Goal: Task Accomplishment & Management: Use online tool/utility

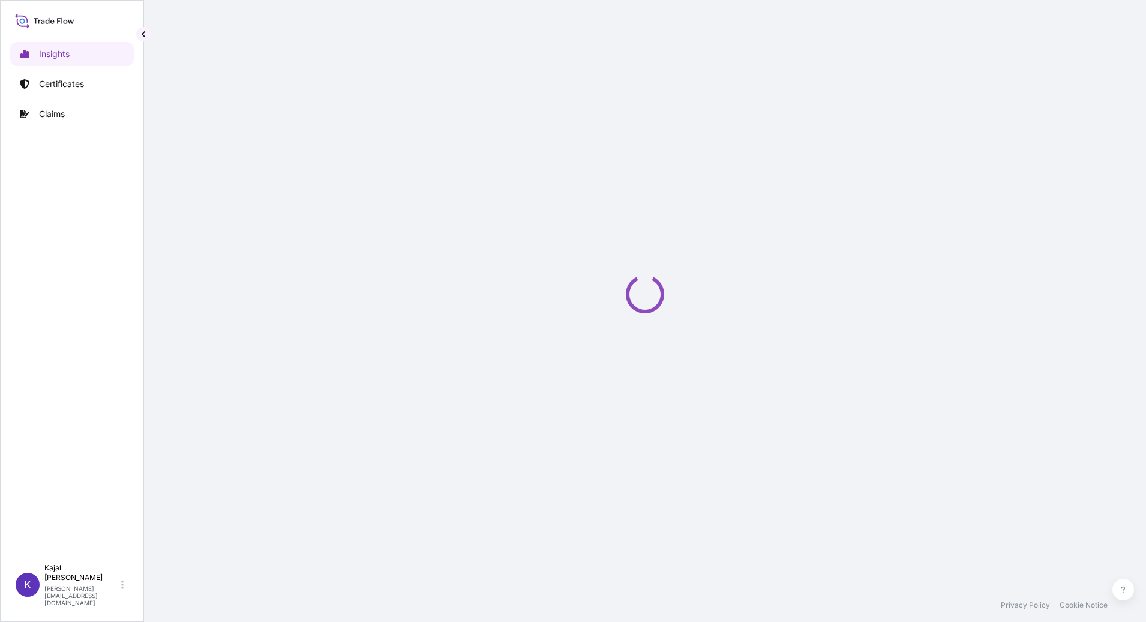
select select "2025"
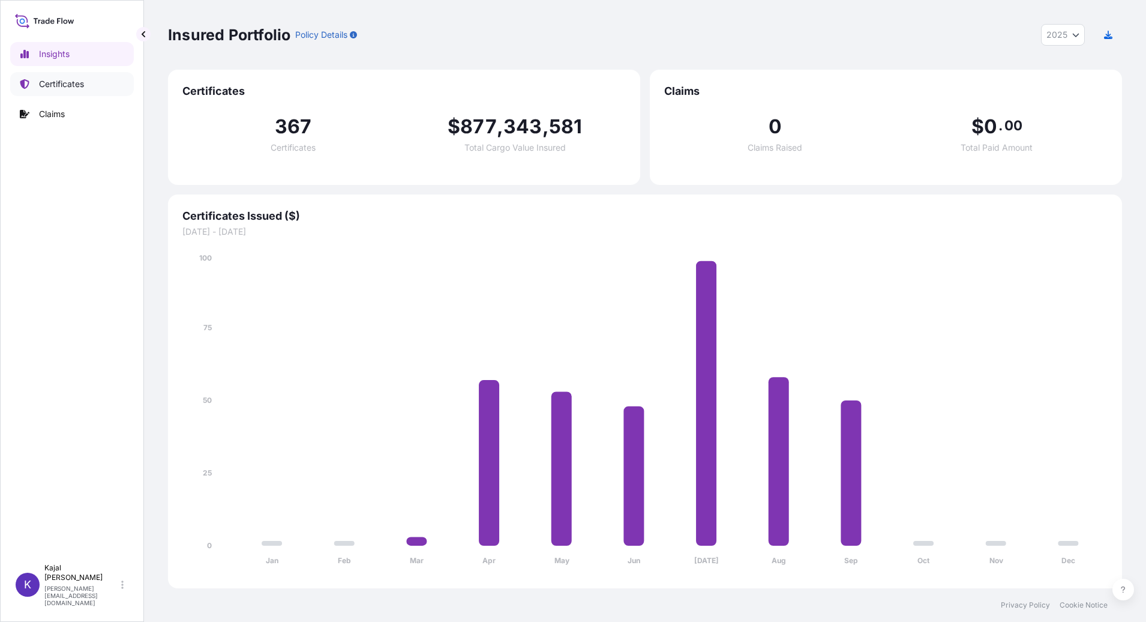
click at [54, 83] on p "Certificates" at bounding box center [61, 84] width 45 height 12
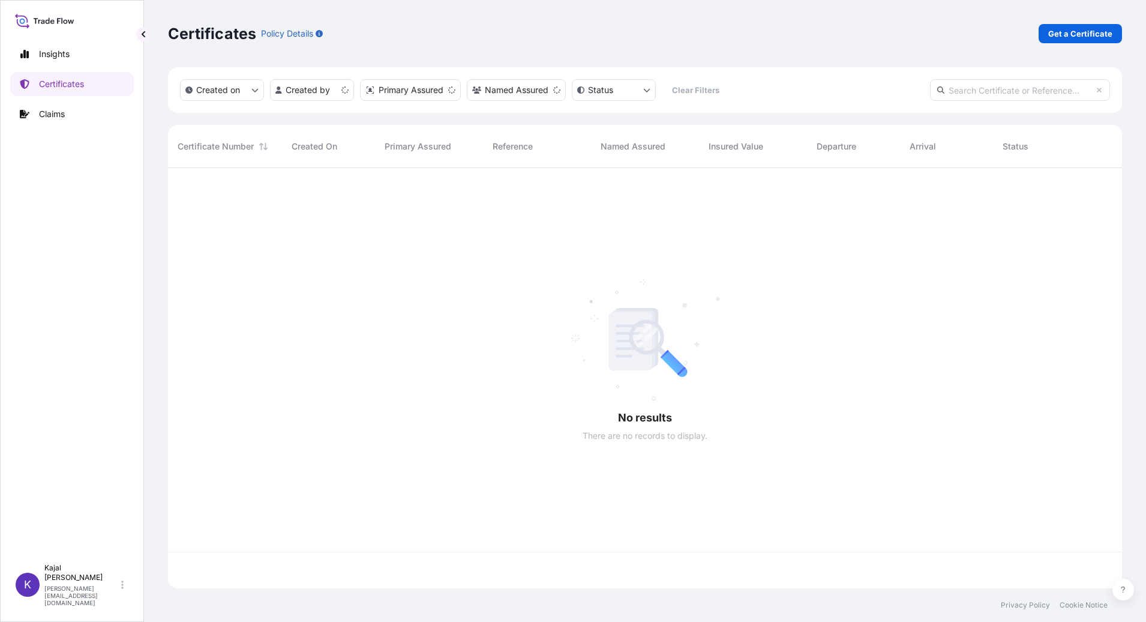
scroll to position [418, 945]
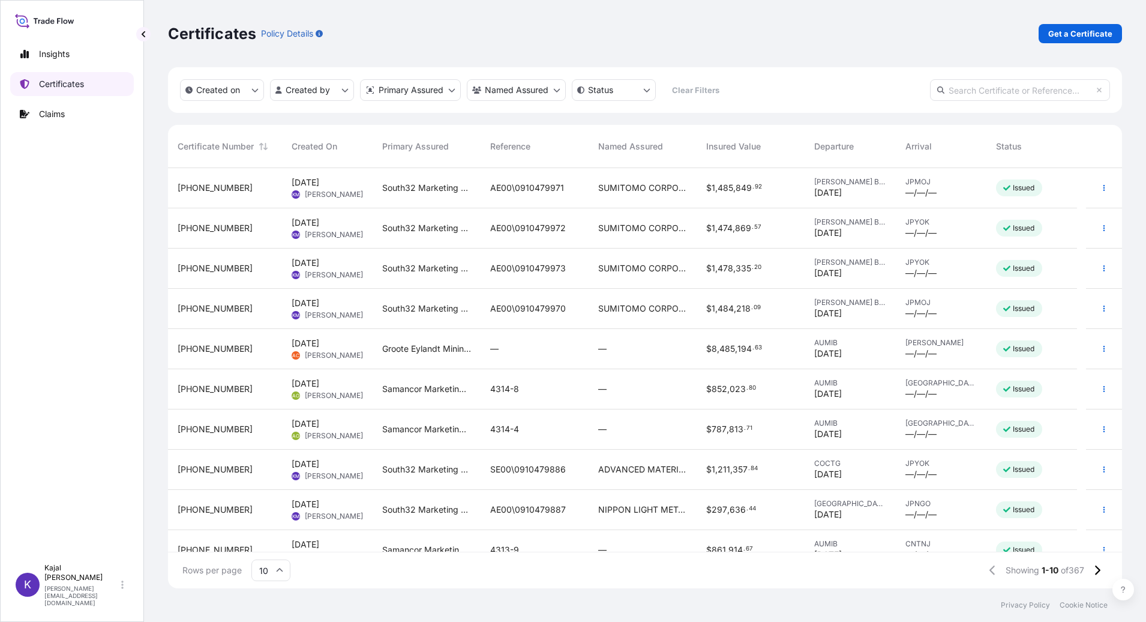
click at [59, 79] on p "Certificates" at bounding box center [61, 84] width 45 height 12
click at [1010, 83] on input "text" at bounding box center [1020, 90] width 180 height 22
paste input "[PHONE_NUMBER]"
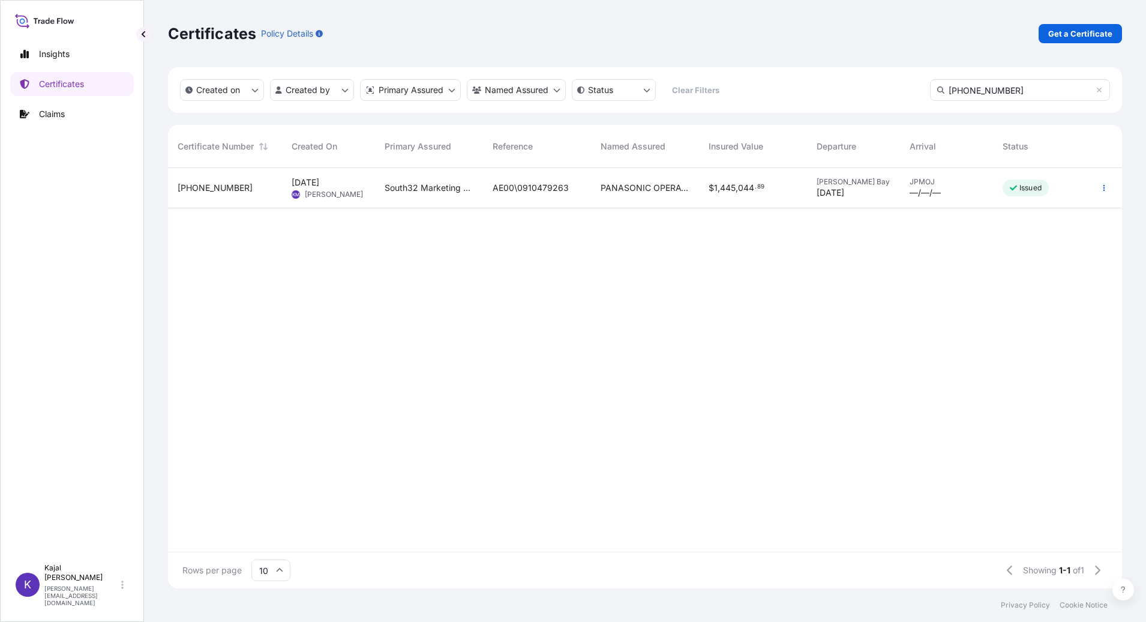
type input "[PHONE_NUMBER]"
click at [205, 186] on span "[PHONE_NUMBER]" at bounding box center [215, 188] width 75 height 12
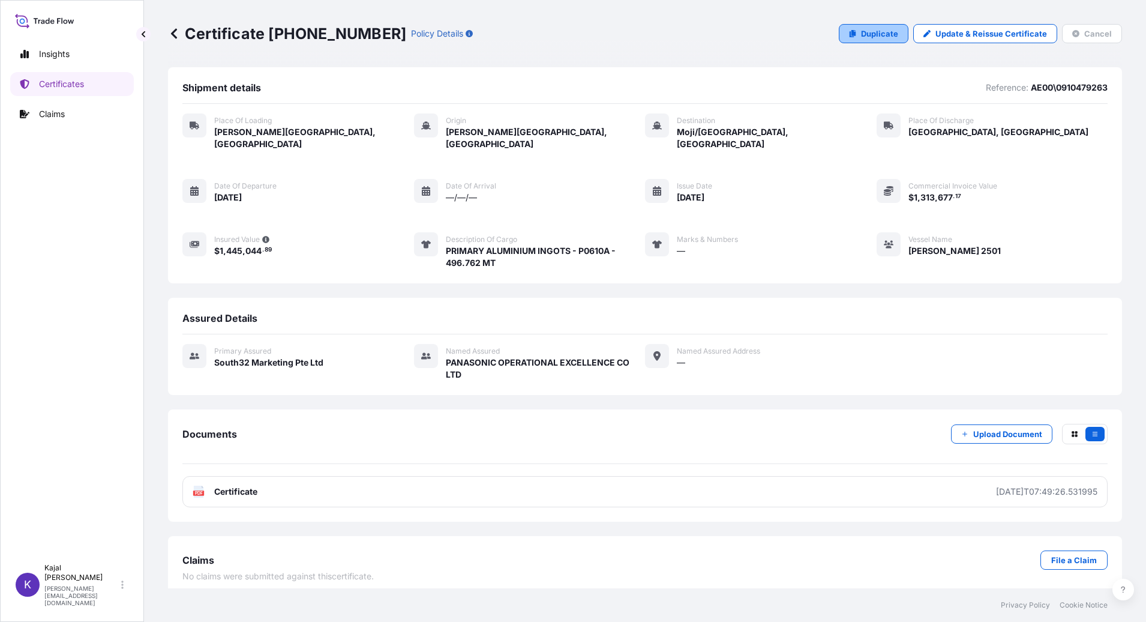
click at [881, 30] on p "Duplicate" at bounding box center [879, 34] width 37 height 12
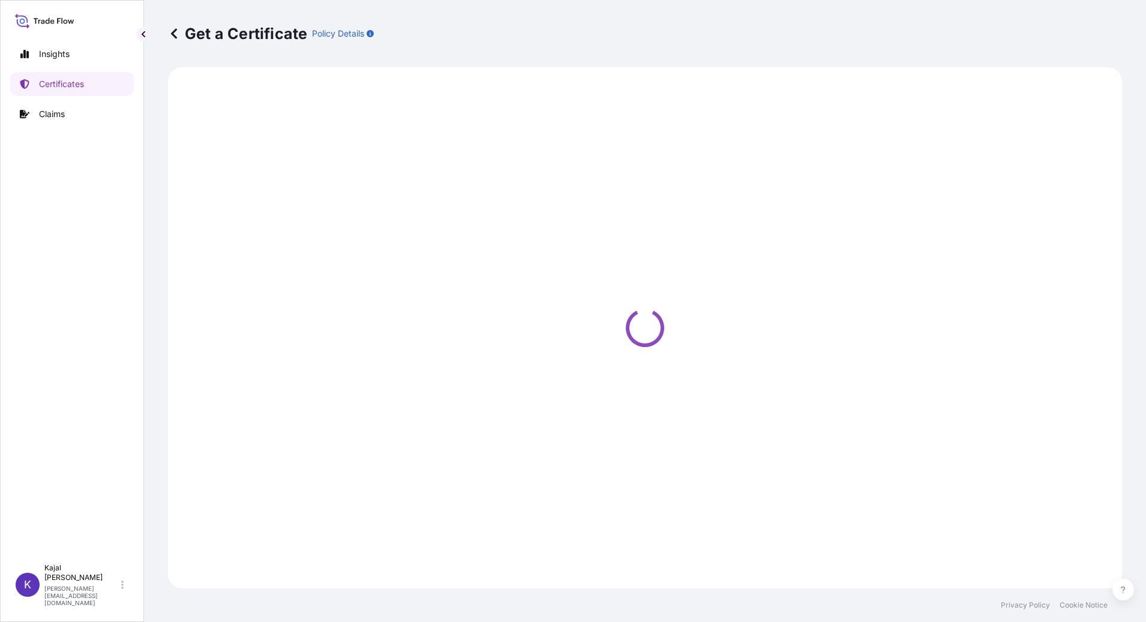
select select "Road / [GEOGRAPHIC_DATA]"
select select "Sea"
select select "Road / [GEOGRAPHIC_DATA]"
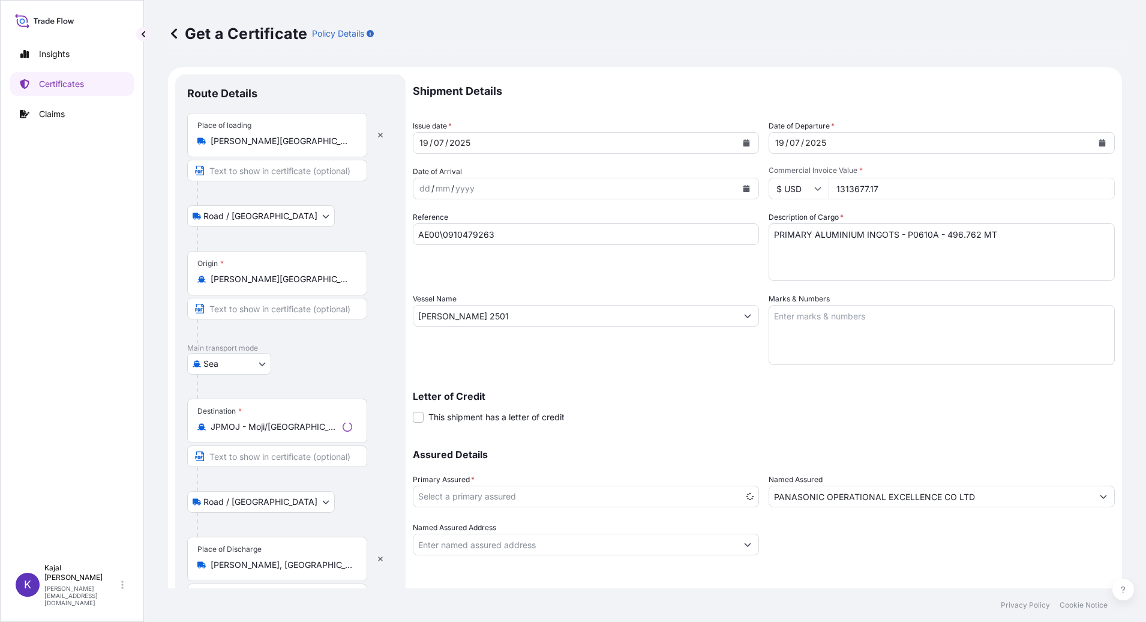
select select "31709"
click at [743, 142] on icon "Calendar" at bounding box center [746, 142] width 7 height 7
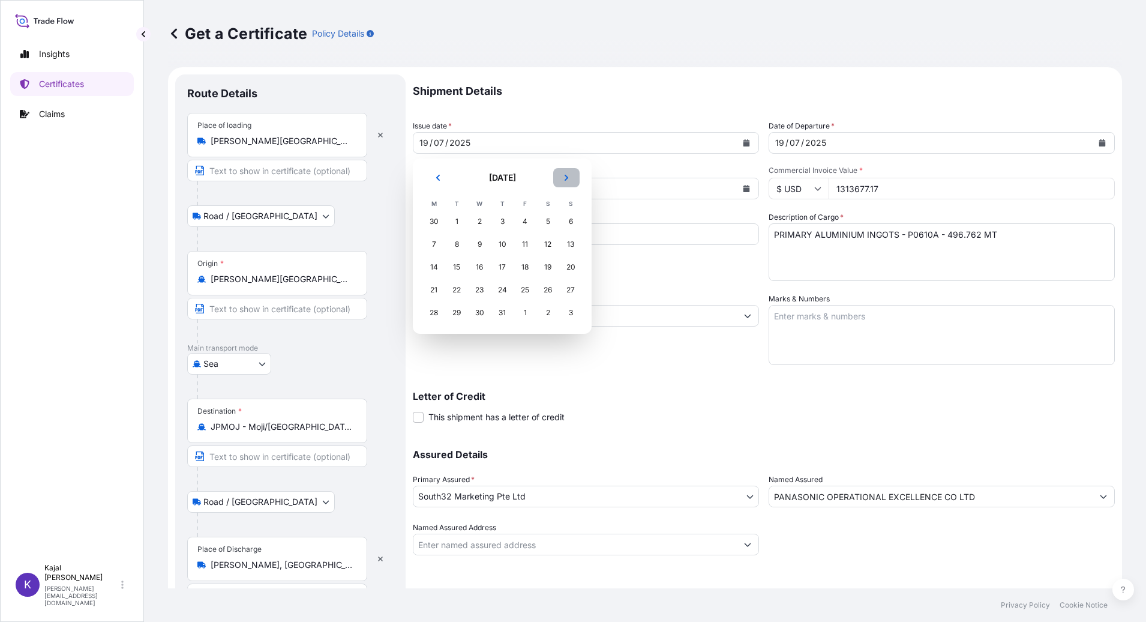
click at [564, 178] on icon "Next" at bounding box center [566, 177] width 7 height 7
click at [526, 266] on div "19" at bounding box center [525, 267] width 22 height 22
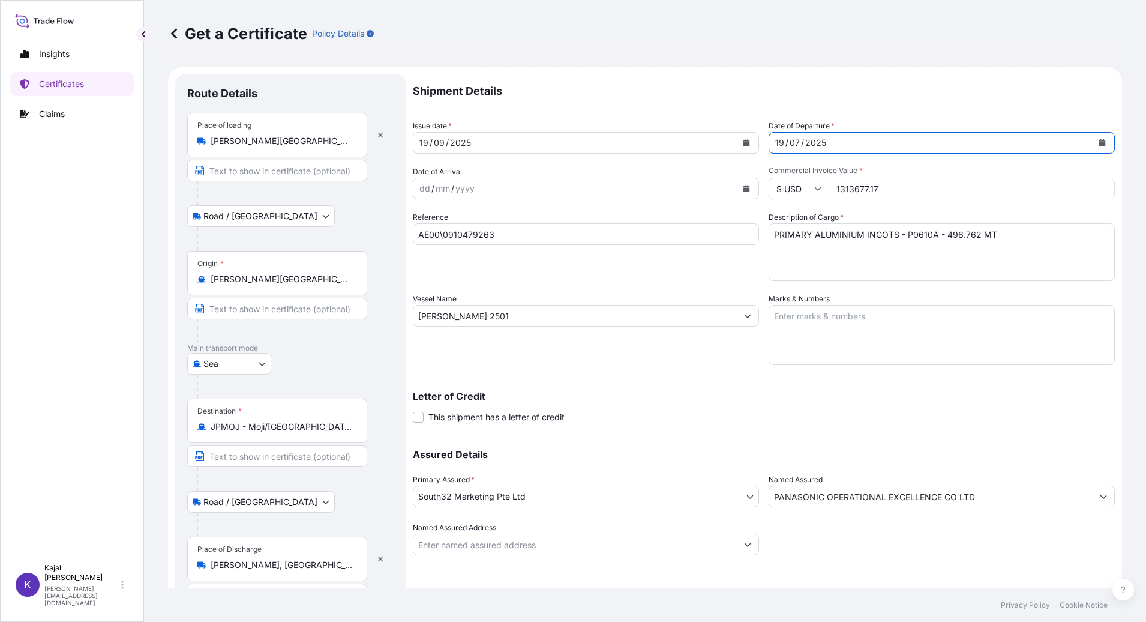
click at [1099, 143] on icon "Calendar" at bounding box center [1102, 142] width 7 height 7
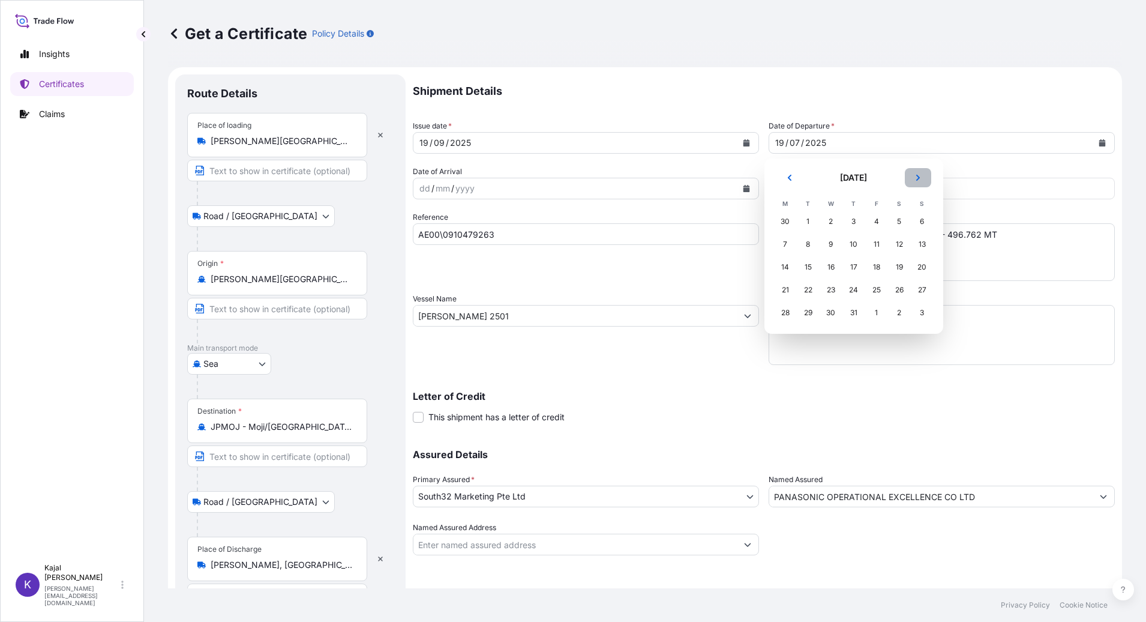
click at [916, 181] on icon "Next" at bounding box center [917, 177] width 7 height 7
click at [917, 180] on icon "Next" at bounding box center [918, 178] width 4 height 6
click at [877, 266] on div "19" at bounding box center [877, 267] width 22 height 22
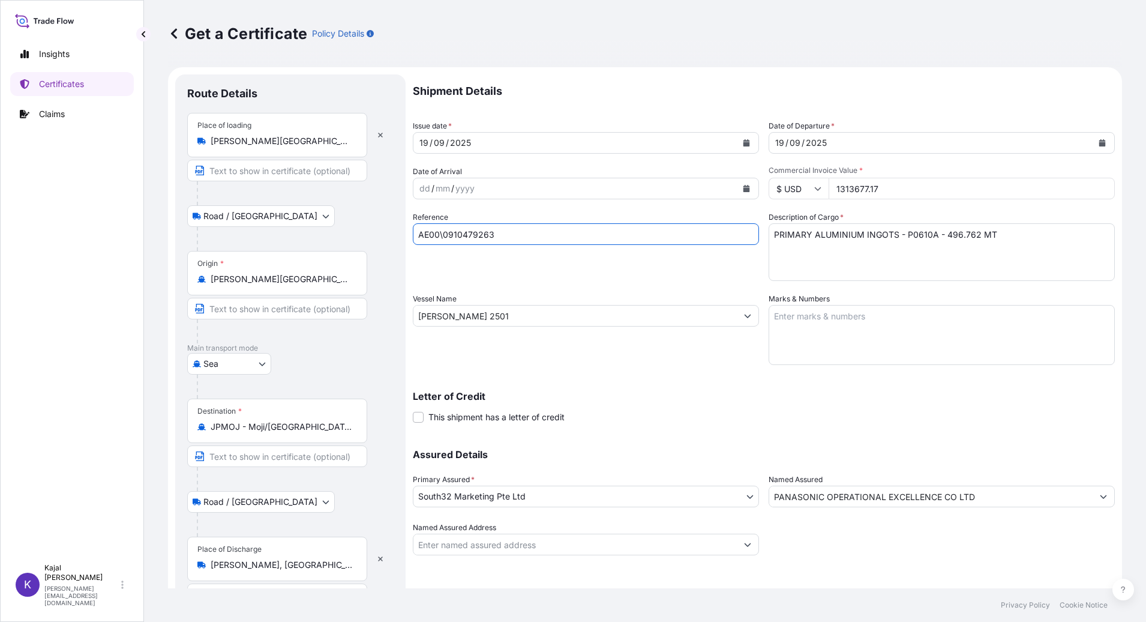
drag, startPoint x: 497, startPoint y: 236, endPoint x: 443, endPoint y: 238, distance: 54.1
click at [397, 236] on form "Route Details Place of loading [PERSON_NAME][GEOGRAPHIC_DATA], [GEOGRAPHIC_DATA…" at bounding box center [645, 345] width 954 height 557
paste input "986"
type input "AE00\0910479986"
click at [907, 238] on textarea "PRIMARY ALUMINIUM INGOTS - P0610A - 496.762 MT" at bounding box center [942, 252] width 346 height 58
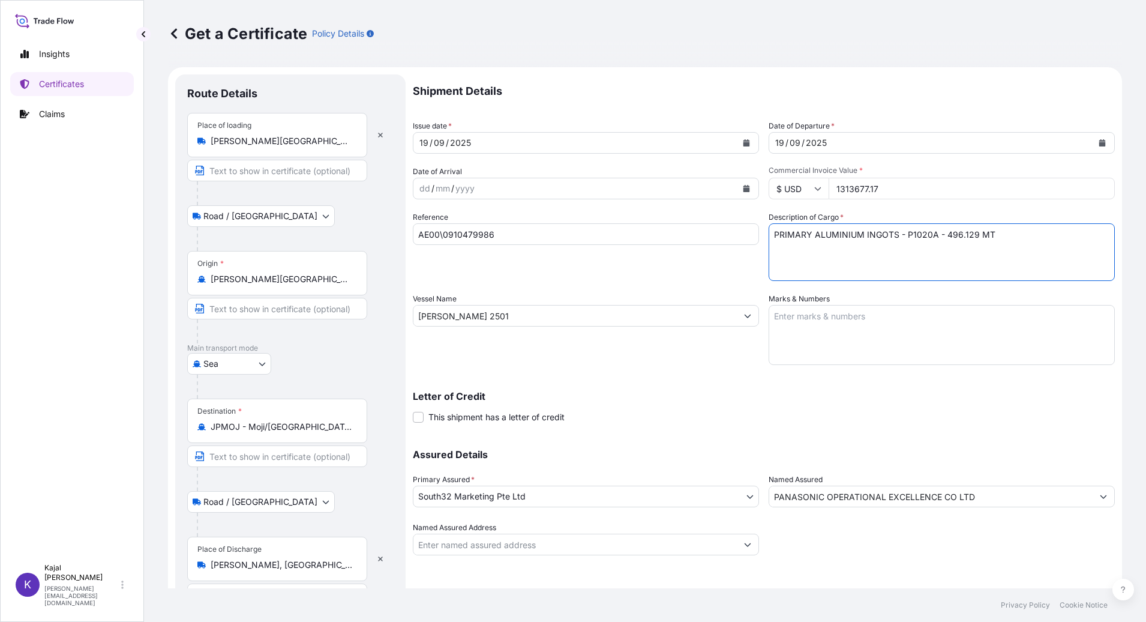
type textarea "PRIMARY ALUMINIUM INGOTS - P1020A - 496.129 MT"
drag, startPoint x: 831, startPoint y: 191, endPoint x: 979, endPoint y: 194, distance: 148.2
click at [979, 194] on input "1313677.17" at bounding box center [972, 189] width 286 height 22
type input "1345516.73"
drag, startPoint x: 481, startPoint y: 320, endPoint x: 229, endPoint y: 322, distance: 252.0
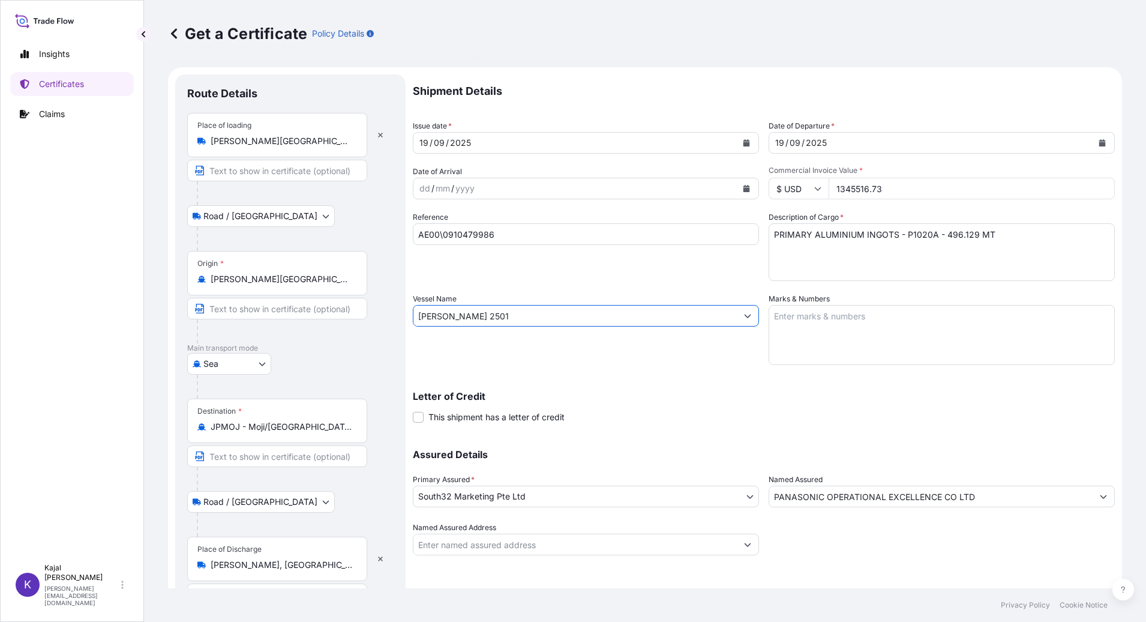
click at [227, 322] on form "Route Details Place of loading [PERSON_NAME][GEOGRAPHIC_DATA], [GEOGRAPHIC_DATA…" at bounding box center [645, 345] width 954 height 557
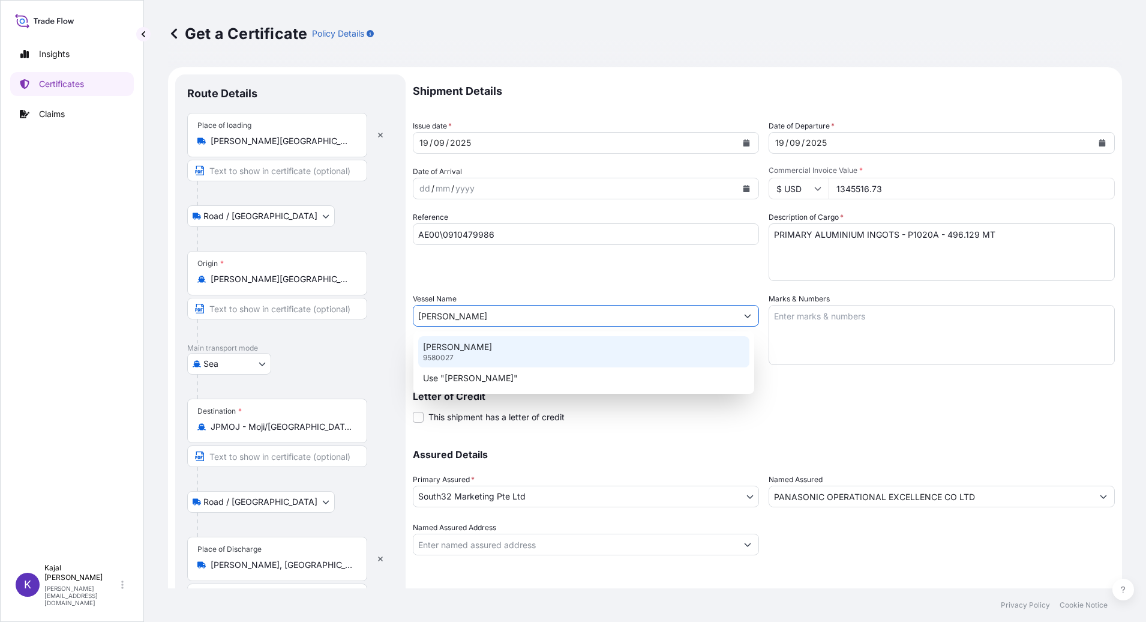
click at [461, 349] on p "[PERSON_NAME]" at bounding box center [457, 347] width 69 height 12
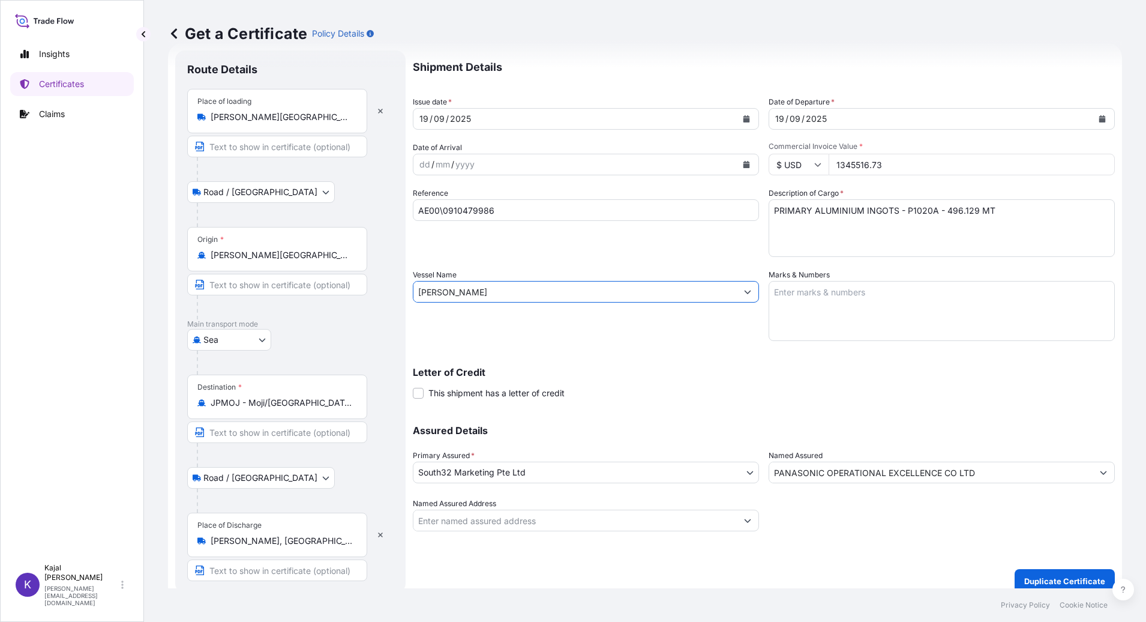
scroll to position [36, 0]
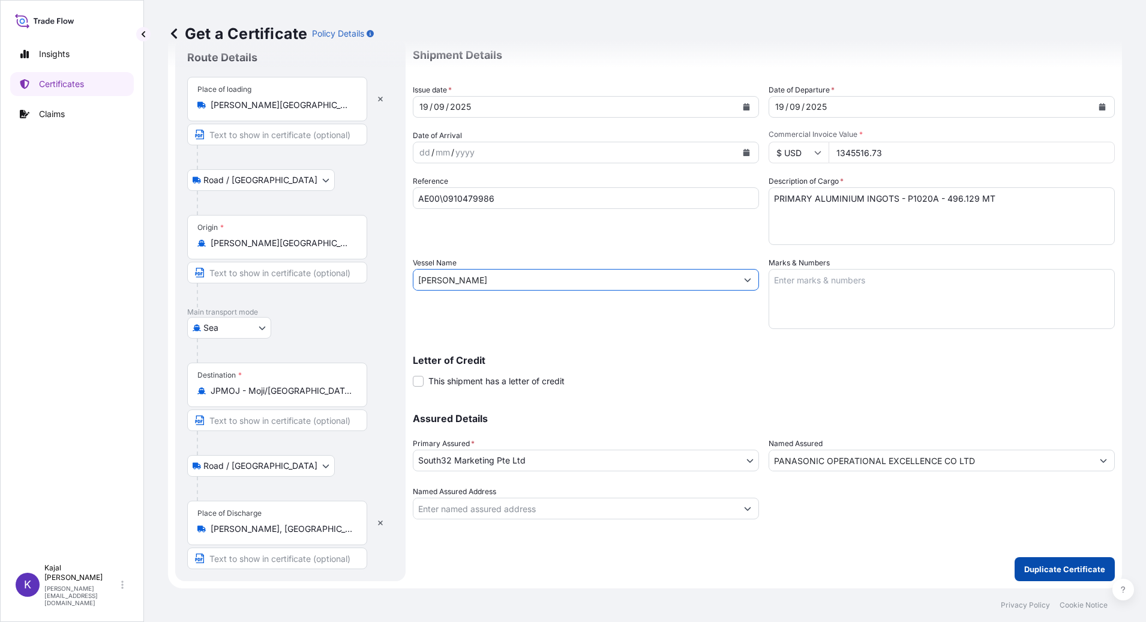
type input "[PERSON_NAME]"
click at [1078, 564] on p "Duplicate Certificate" at bounding box center [1064, 569] width 81 height 12
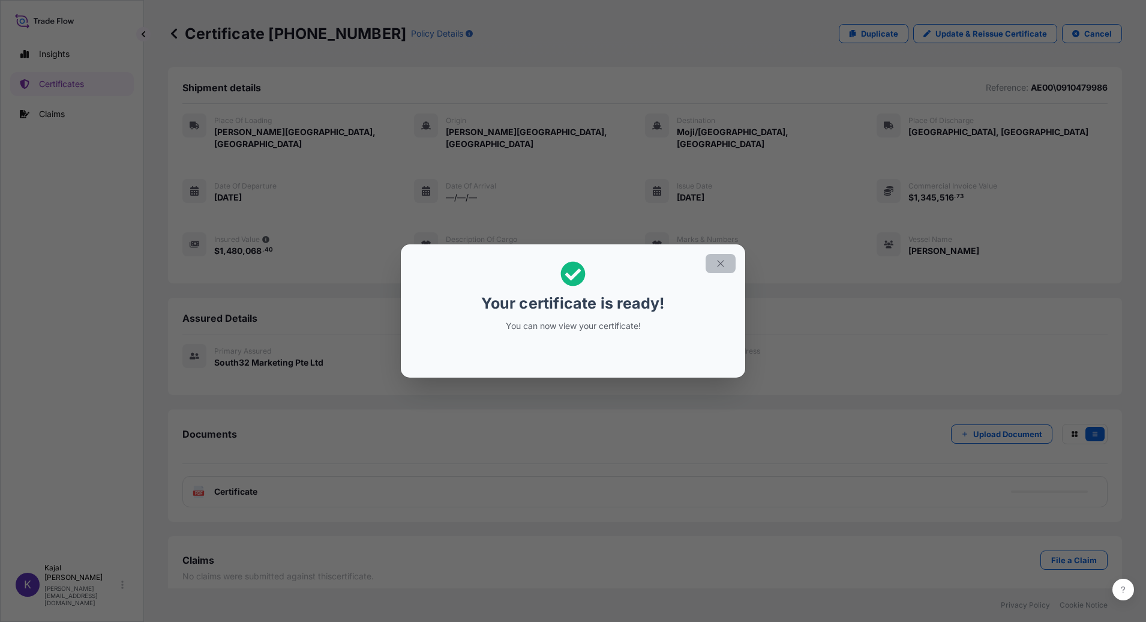
click at [722, 265] on icon "button" at bounding box center [720, 263] width 11 height 11
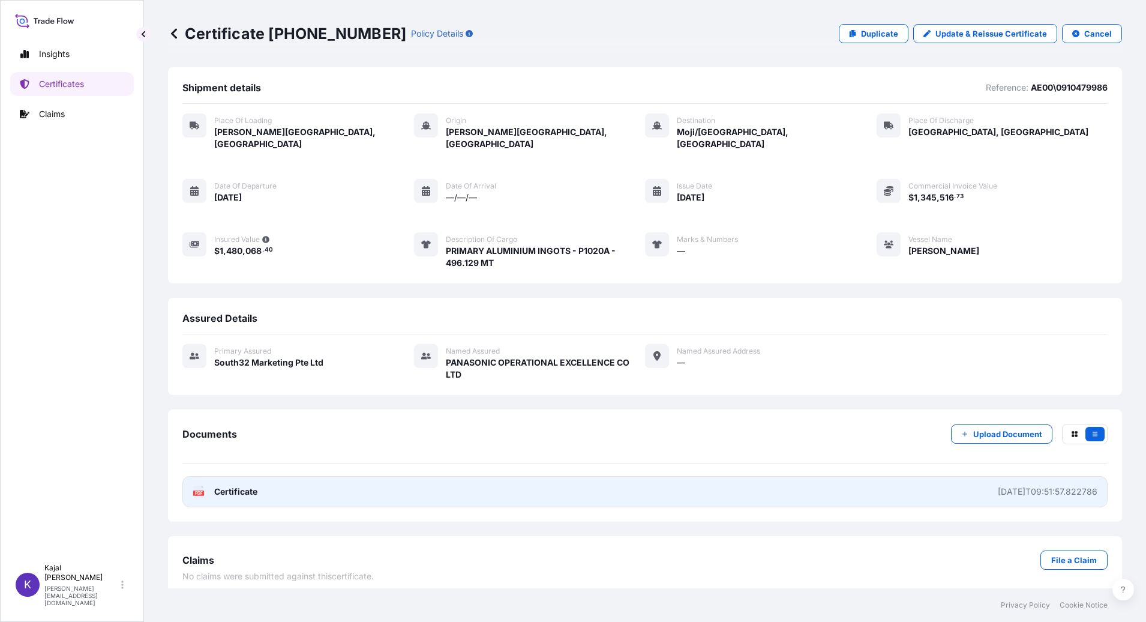
click at [237, 485] on span "Certificate" at bounding box center [235, 491] width 43 height 12
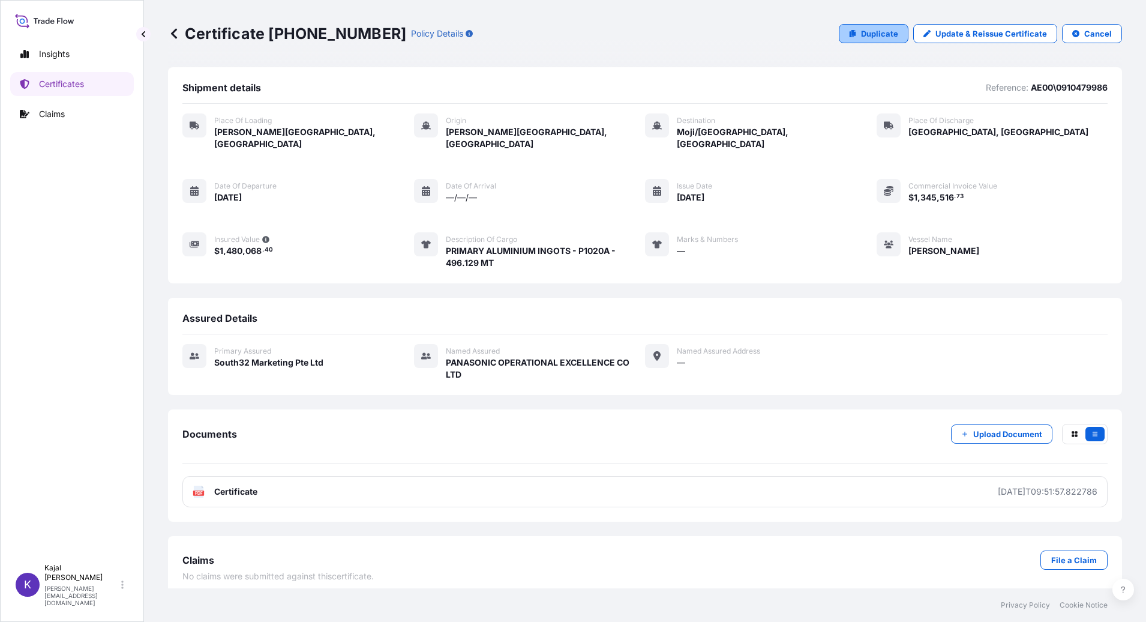
click at [886, 30] on p "Duplicate" at bounding box center [879, 34] width 37 height 12
select select "Road / [GEOGRAPHIC_DATA]"
select select "Sea"
select select "Road / [GEOGRAPHIC_DATA]"
select select "31709"
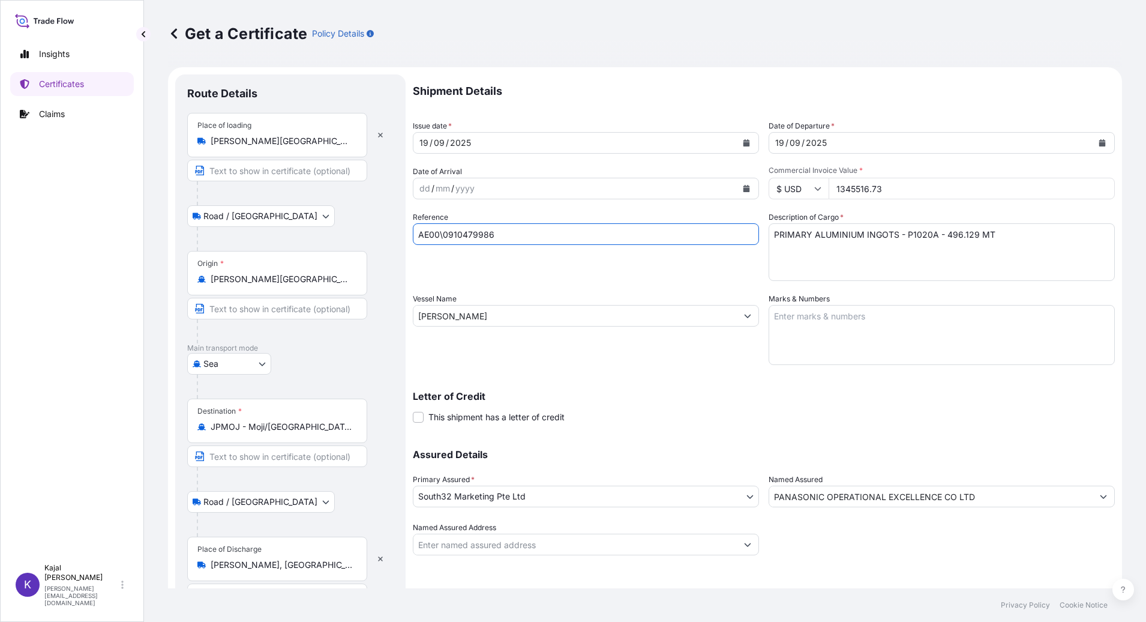
click at [512, 235] on input "AE00\0910479986" at bounding box center [586, 234] width 346 height 22
type input "AE00\0910479988"
drag, startPoint x: 962, startPoint y: 235, endPoint x: 972, endPoint y: 246, distance: 15.3
click at [962, 235] on textarea "PRIMARY ALUMINIUM INGOTS - P1020A - 496.129 MT" at bounding box center [942, 252] width 346 height 58
type textarea "PRIMARY ALUMINIUM INGOTS - P1020A - 496.168 MT"
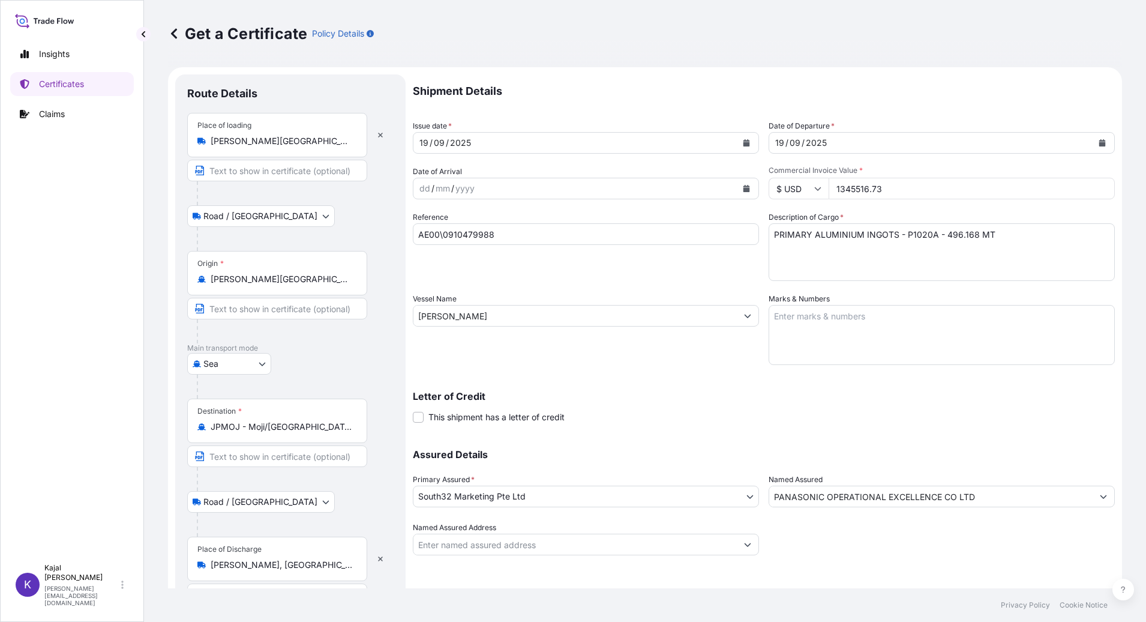
drag, startPoint x: 829, startPoint y: 188, endPoint x: 977, endPoint y: 195, distance: 149.0
click at [980, 194] on input "1345516.73" at bounding box center [972, 189] width 286 height 22
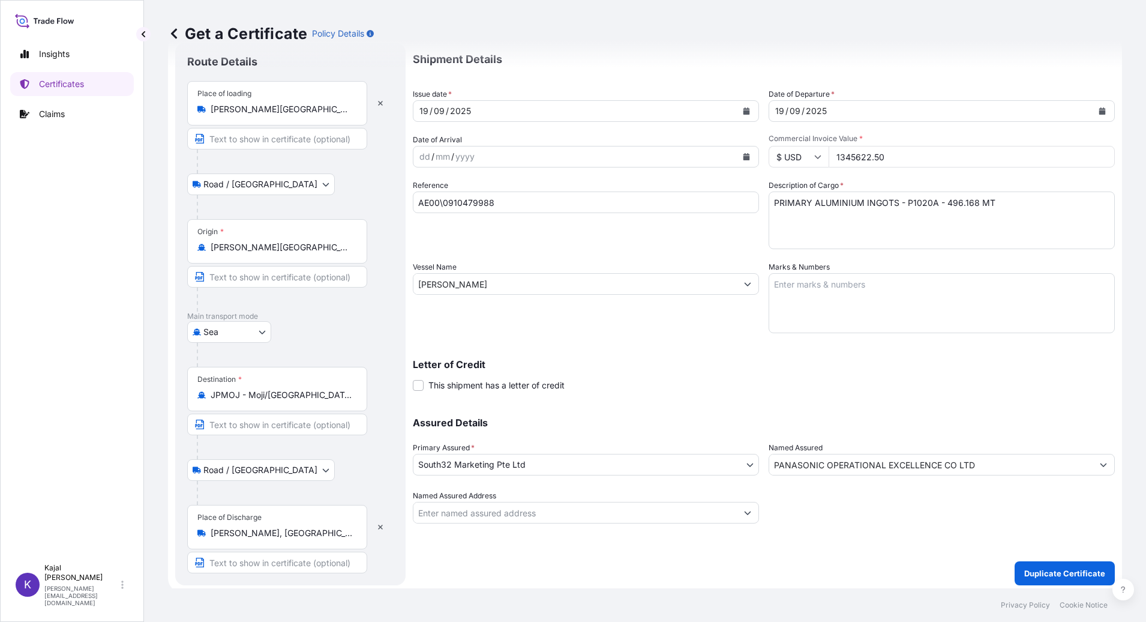
scroll to position [34, 0]
type input "1345622.50"
click at [1073, 564] on button "Duplicate Certificate" at bounding box center [1065, 571] width 100 height 24
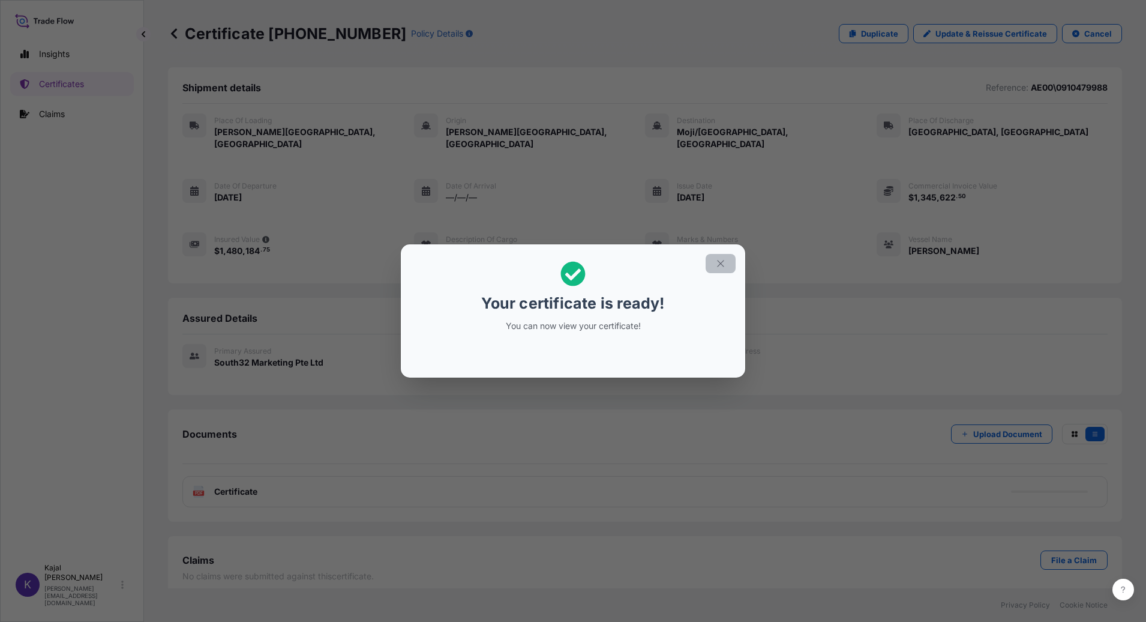
click at [721, 259] on icon "button" at bounding box center [720, 263] width 11 height 11
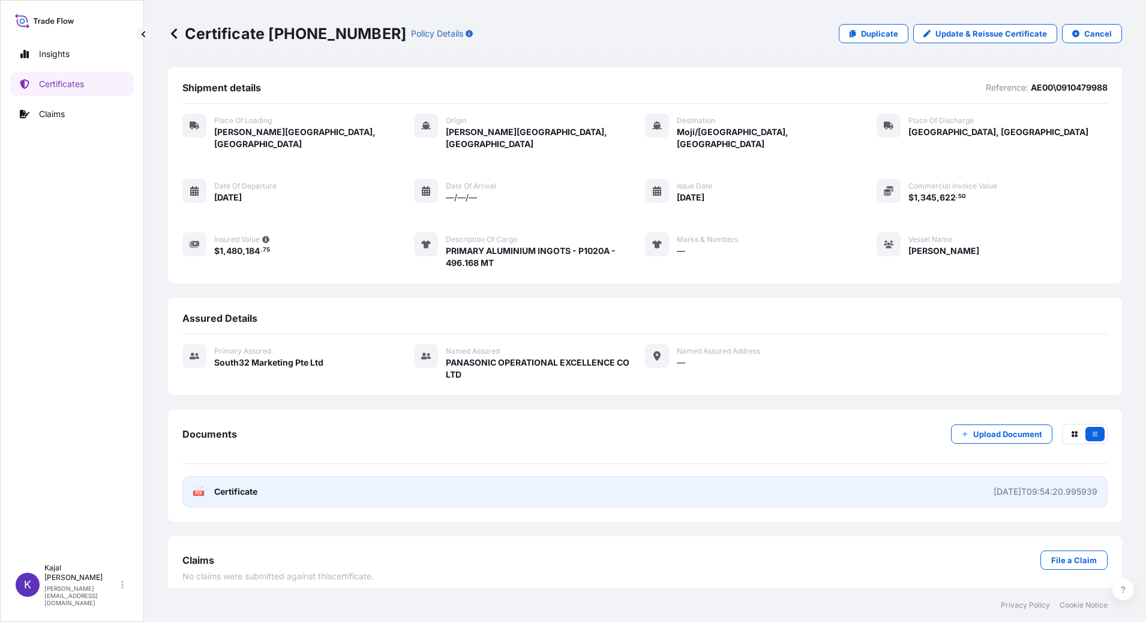
click at [232, 485] on span "Certificate" at bounding box center [235, 491] width 43 height 12
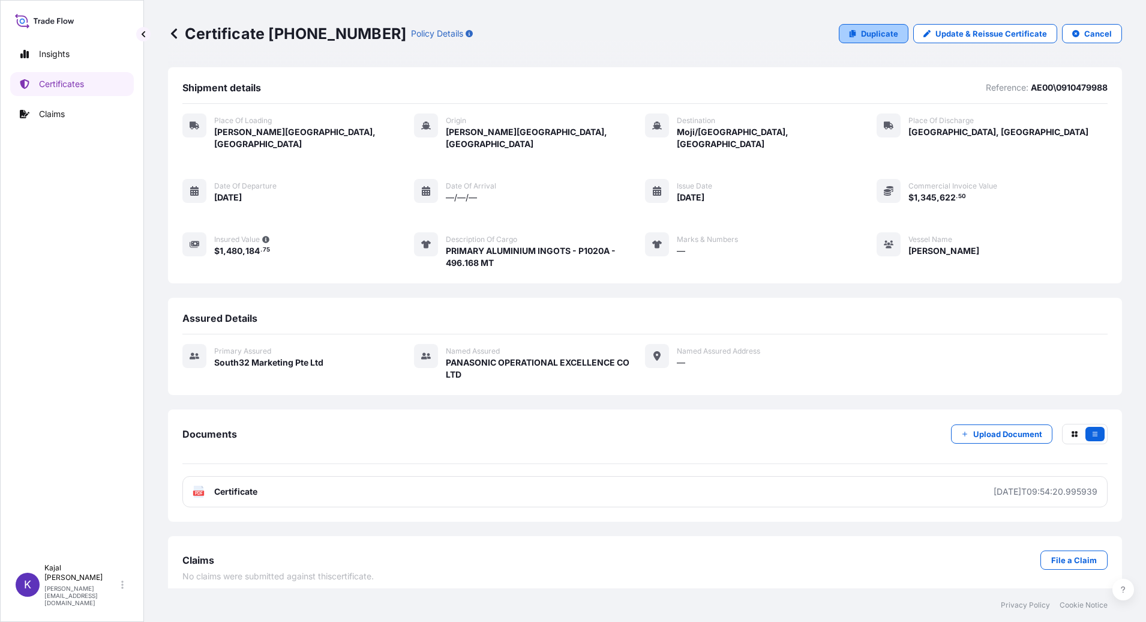
click at [894, 34] on p "Duplicate" at bounding box center [879, 34] width 37 height 12
select select "Road / [GEOGRAPHIC_DATA]"
select select "Sea"
select select "Road / [GEOGRAPHIC_DATA]"
select select "31709"
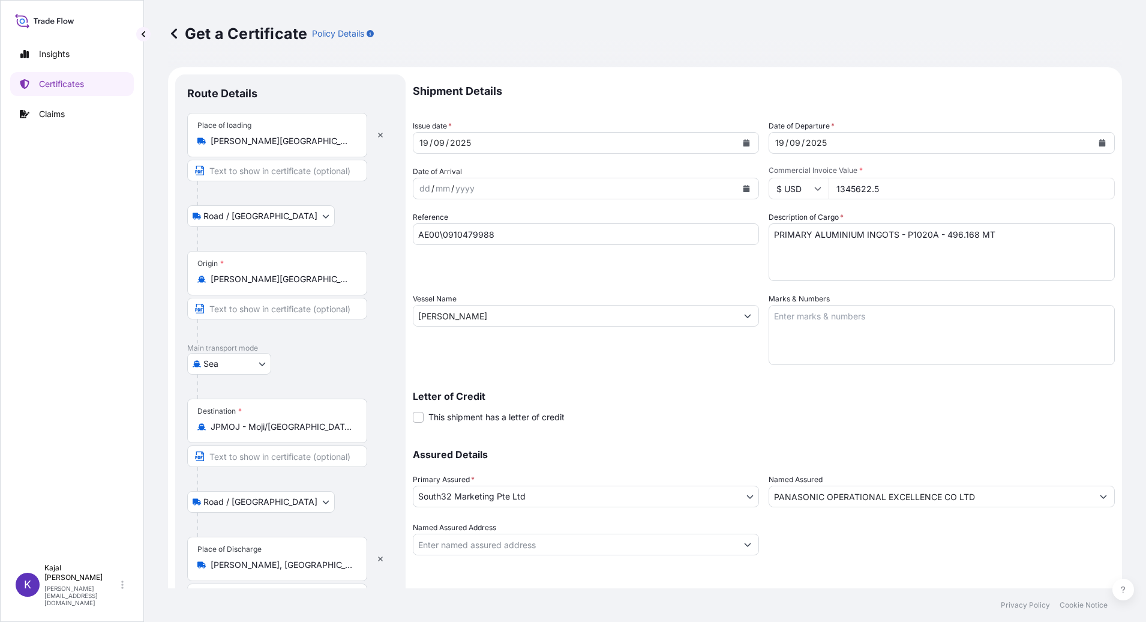
click at [502, 236] on input "AE00\0910479988" at bounding box center [586, 234] width 346 height 22
type input "AE00\0910479987"
drag, startPoint x: 832, startPoint y: 190, endPoint x: 913, endPoint y: 191, distance: 81.6
click at [915, 191] on input "1345622.5" at bounding box center [972, 189] width 286 height 22
type input "1348055.19"
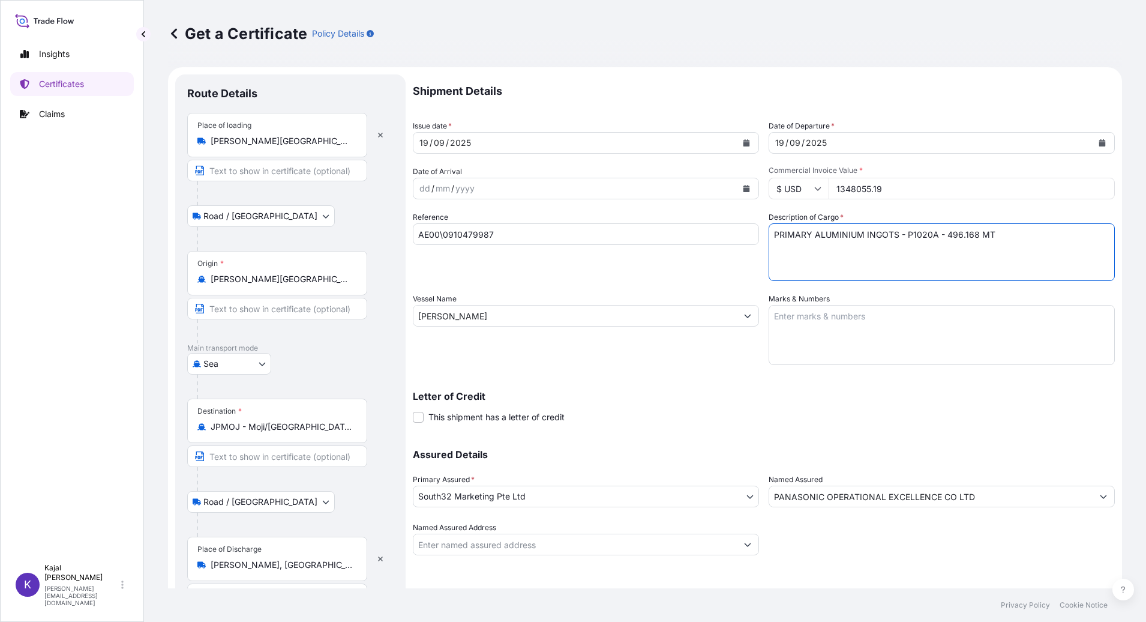
click at [952, 235] on textarea "PRIMARY ALUMINIUM INGOTS - P1020A - 496.168 MT" at bounding box center [942, 252] width 346 height 58
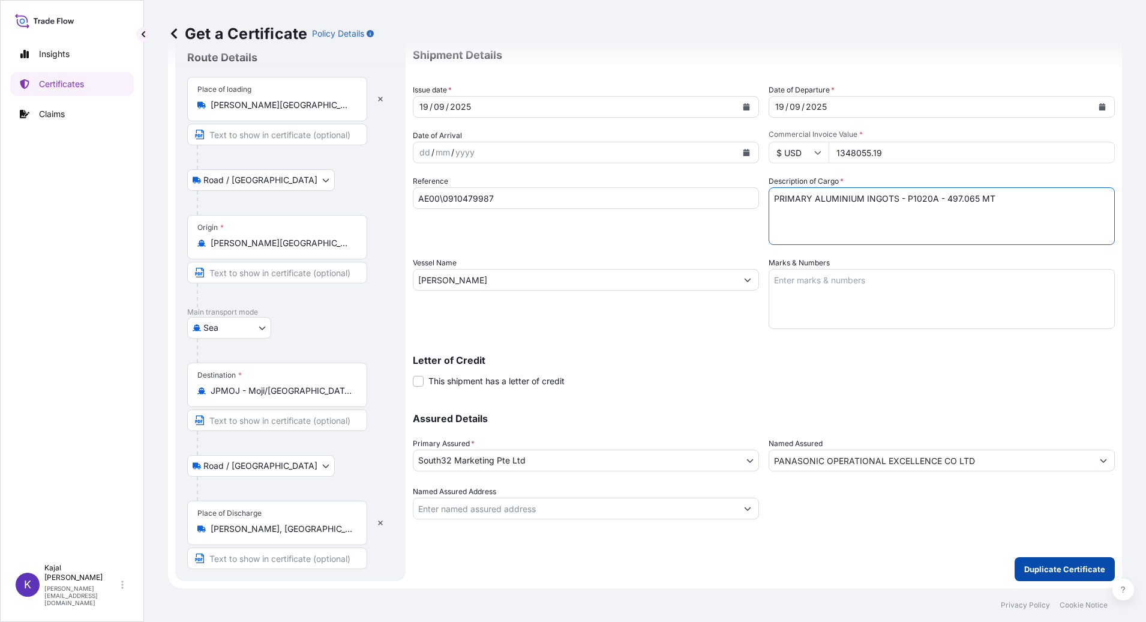
type textarea "PRIMARY ALUMINIUM INGOTS - P1020A - 497.065 MT"
click at [1045, 571] on p "Duplicate Certificate" at bounding box center [1064, 569] width 81 height 12
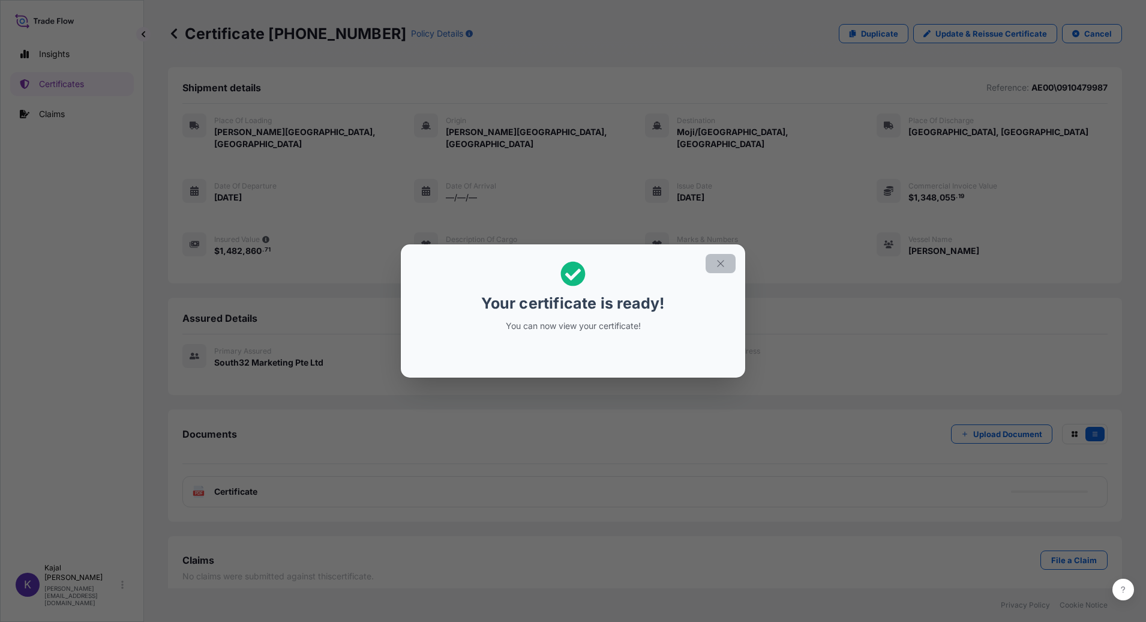
click at [723, 259] on icon "button" at bounding box center [720, 263] width 11 height 11
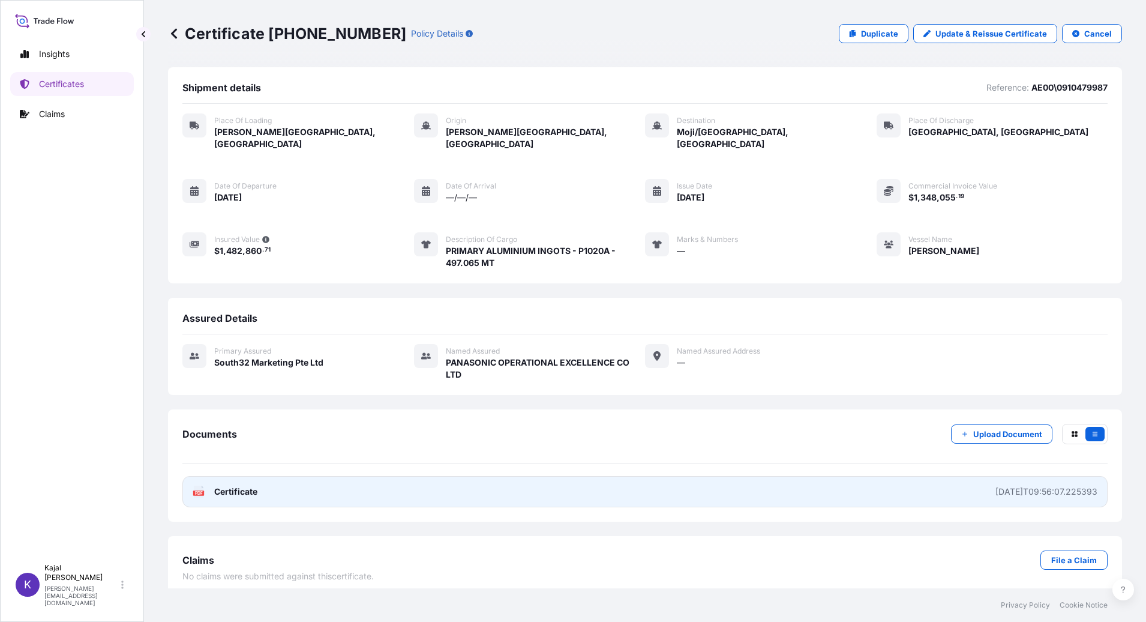
click at [201, 491] on text "PDF" at bounding box center [199, 493] width 8 height 4
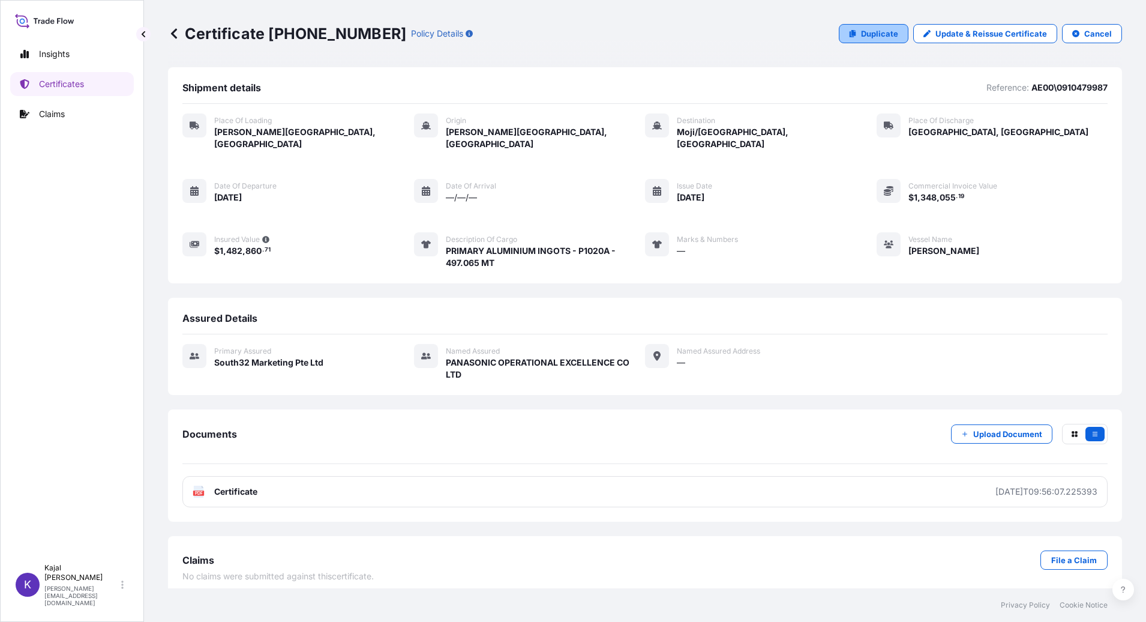
click at [883, 33] on p "Duplicate" at bounding box center [879, 34] width 37 height 12
select select "Road / [GEOGRAPHIC_DATA]"
select select "Sea"
select select "Road / [GEOGRAPHIC_DATA]"
select select "31709"
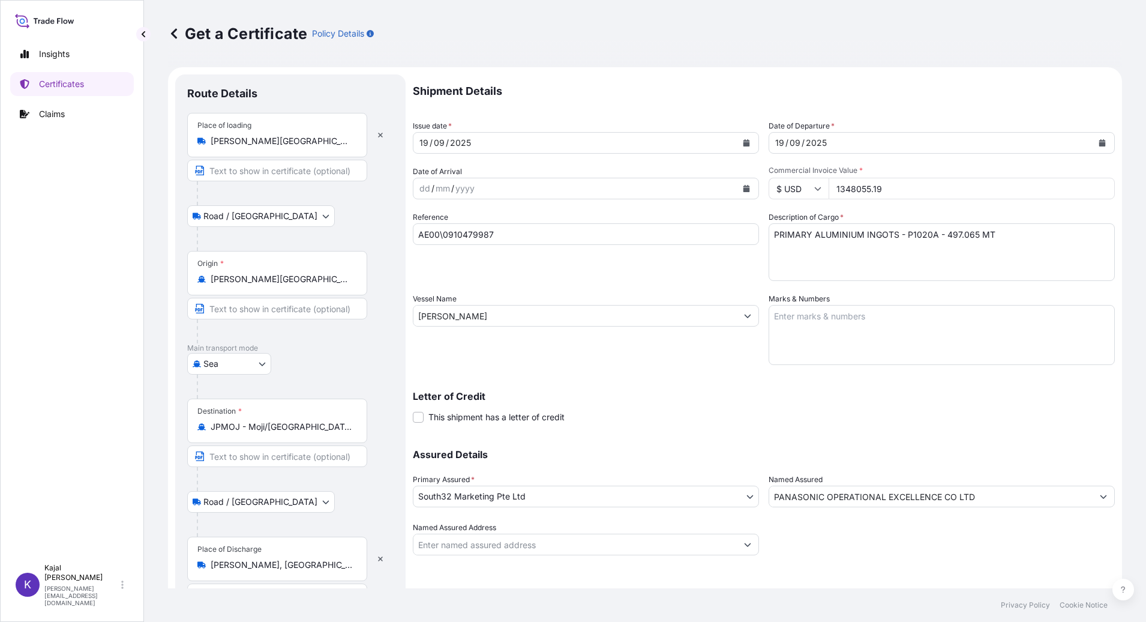
click at [240, 429] on input "JPMOJ - Moji/[GEOGRAPHIC_DATA], [GEOGRAPHIC_DATA]" at bounding box center [282, 427] width 142 height 12
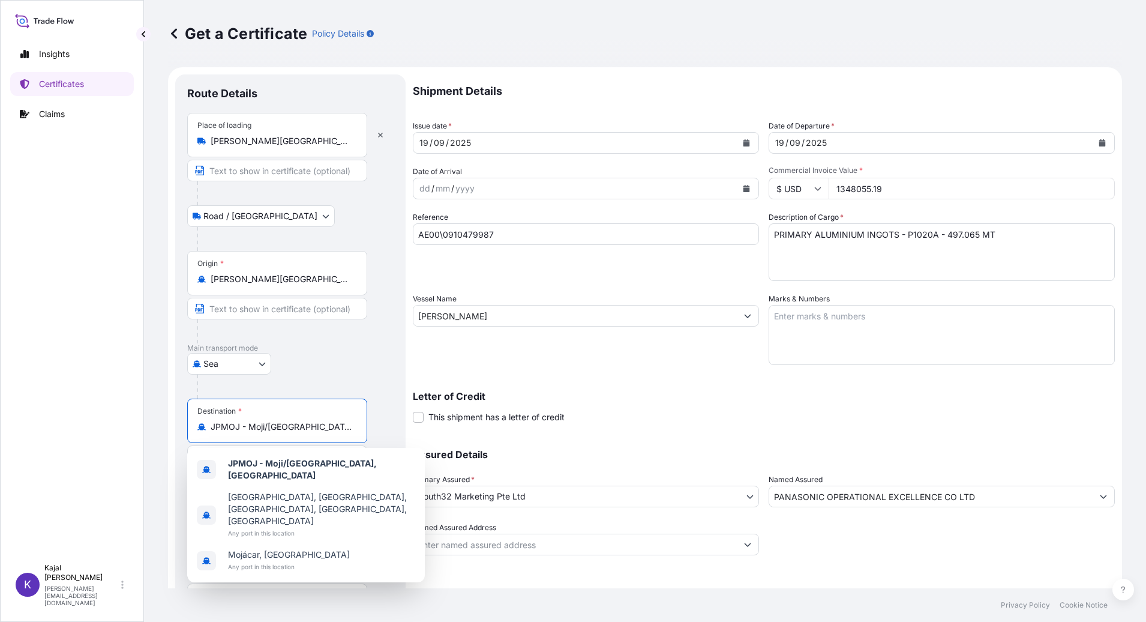
drag, startPoint x: 348, startPoint y: 425, endPoint x: -28, endPoint y: 421, distance: 376.2
click at [0, 421] on html "3 options available. Insights Certificates Claims K Kajal Modha [EMAIL_ADDRESS]…" at bounding box center [573, 311] width 1146 height 622
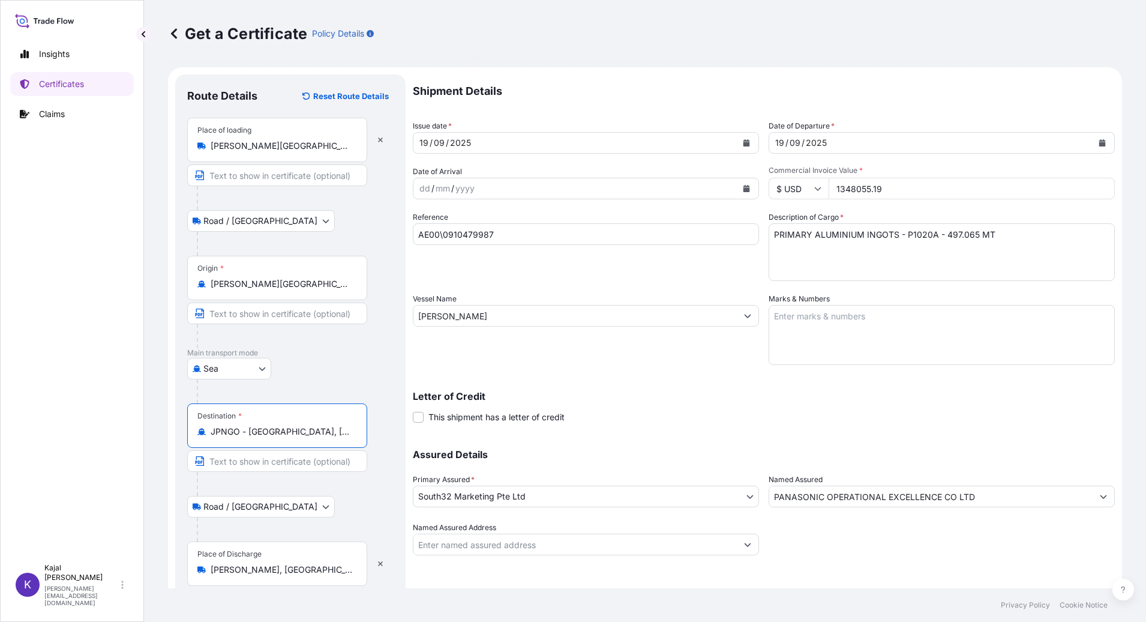
type input "JPNGO - [GEOGRAPHIC_DATA], [GEOGRAPHIC_DATA], [GEOGRAPHIC_DATA]"
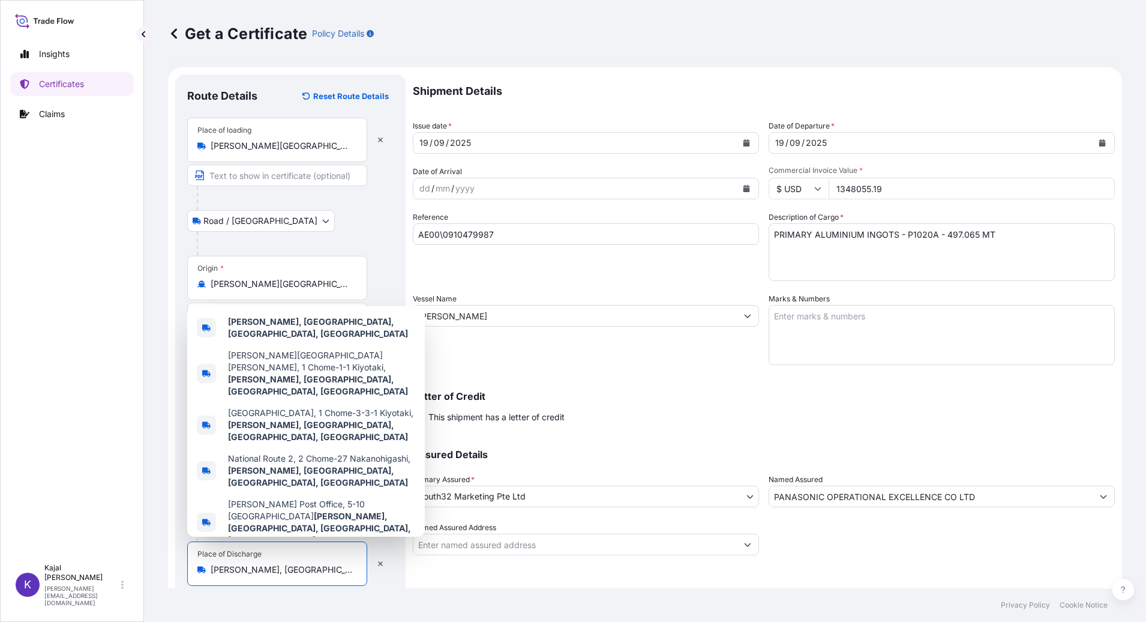
scroll to position [0, 14]
drag, startPoint x: 218, startPoint y: 569, endPoint x: 466, endPoint y: 566, distance: 247.8
click at [466, 566] on form "Route Details Reset Route Details Place of loading [PERSON_NAME][GEOGRAPHIC_DAT…" at bounding box center [645, 348] width 954 height 562
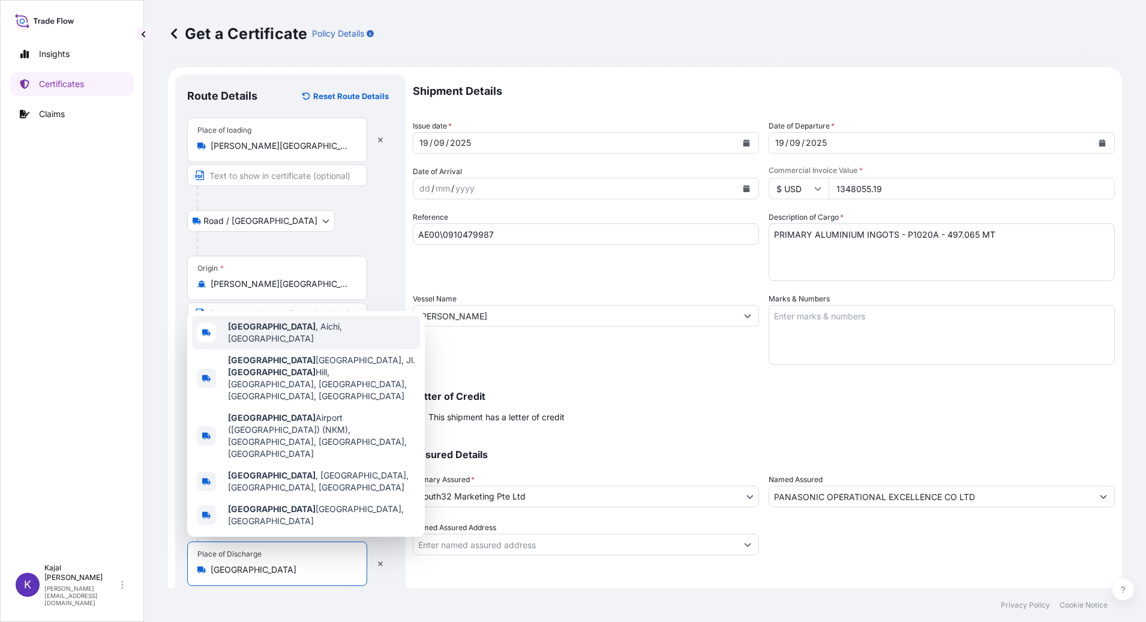
click at [311, 344] on span "[GEOGRAPHIC_DATA] , [GEOGRAPHIC_DATA], [GEOGRAPHIC_DATA]" at bounding box center [321, 332] width 187 height 24
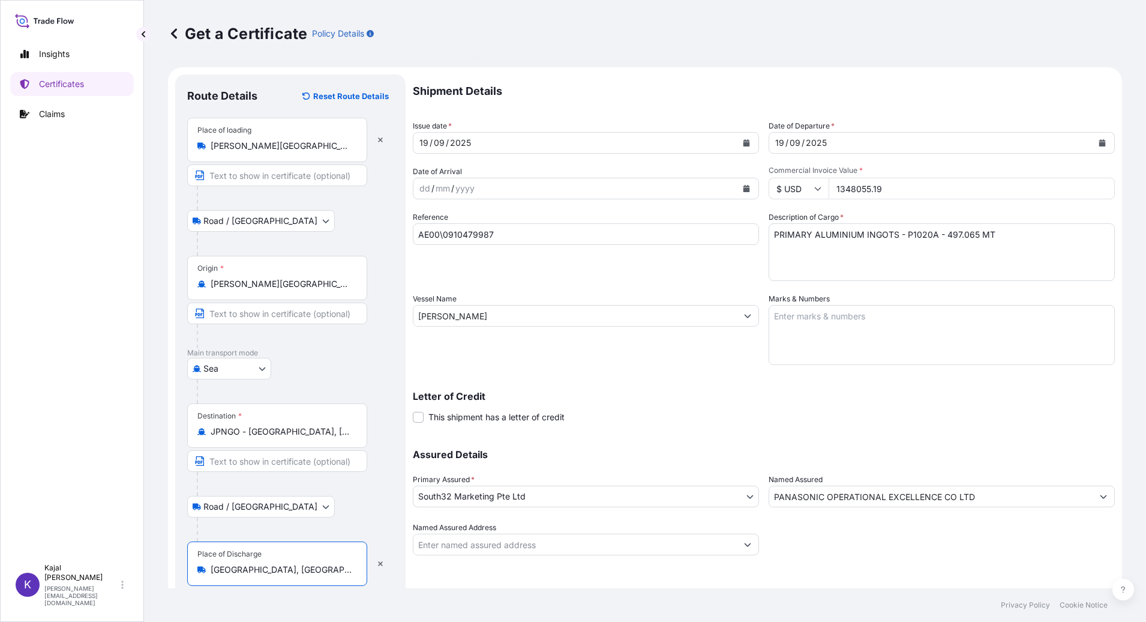
type input "[GEOGRAPHIC_DATA], [GEOGRAPHIC_DATA], [GEOGRAPHIC_DATA]"
drag, startPoint x: 859, startPoint y: 187, endPoint x: 974, endPoint y: 187, distance: 114.6
click at [974, 187] on input "1348055.19" at bounding box center [972, 189] width 286 height 22
click at [496, 229] on input "AE00\0910479987" at bounding box center [586, 234] width 346 height 22
drag, startPoint x: 476, startPoint y: 233, endPoint x: 395, endPoint y: 229, distance: 80.5
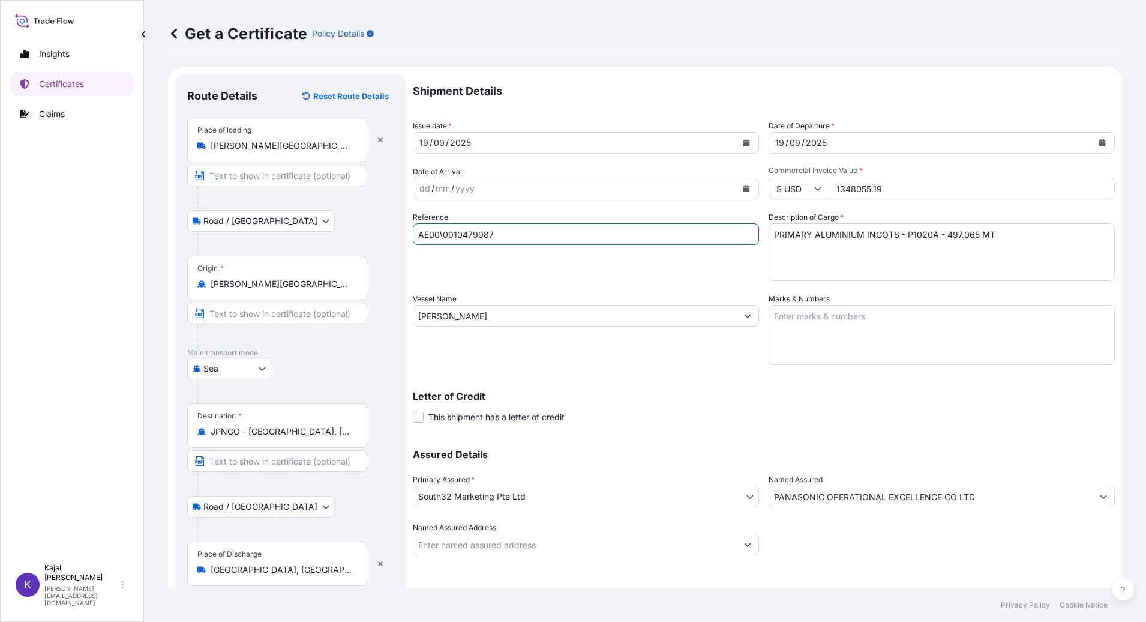
click at [395, 229] on form "Route Details Reset Route Details Place of loading [PERSON_NAME][GEOGRAPHIC_DAT…" at bounding box center [645, 348] width 954 height 562
paste input "92"
type input "AE00\0910479992"
drag, startPoint x: 831, startPoint y: 191, endPoint x: 915, endPoint y: 188, distance: 84.0
click at [915, 188] on input "1348055.19" at bounding box center [972, 189] width 286 height 22
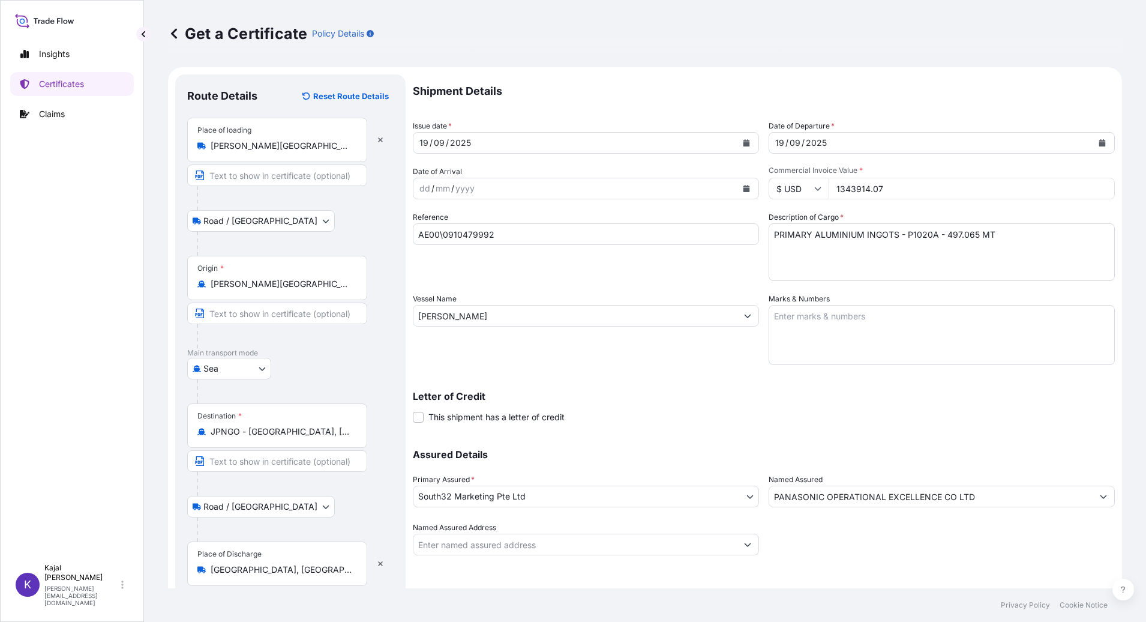
type input "1343914.07"
click at [941, 233] on textarea "PRIMARY ALUMINIUM INGOTS - P1020A - 497.065 MT" at bounding box center [942, 252] width 346 height 58
click at [957, 234] on textarea "PRIMARY ALUMINIUM INGOTS - P1020A - 497.065 MT" at bounding box center [942, 252] width 346 height 58
type textarea "PRIMARY ALUMINIUM INGOTS - P1020A - 497.372 MT"
click at [728, 382] on div "Letter of Credit This shipment has a letter of credit Letter of credit * Letter…" at bounding box center [764, 400] width 702 height 46
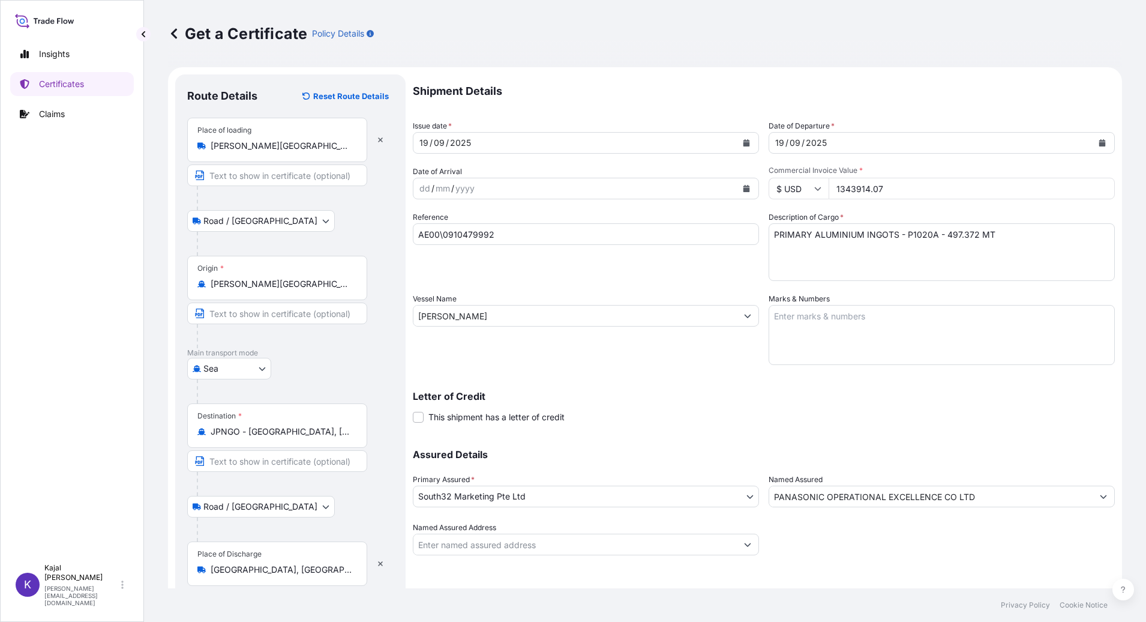
scroll to position [41, 0]
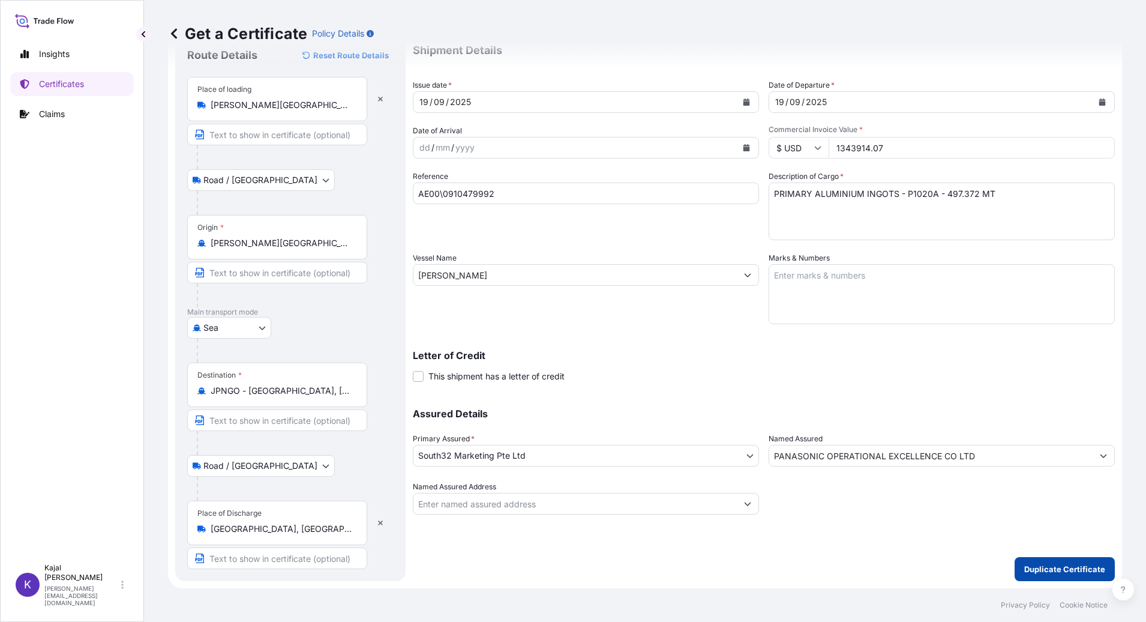
click at [1028, 569] on p "Duplicate Certificate" at bounding box center [1064, 569] width 81 height 12
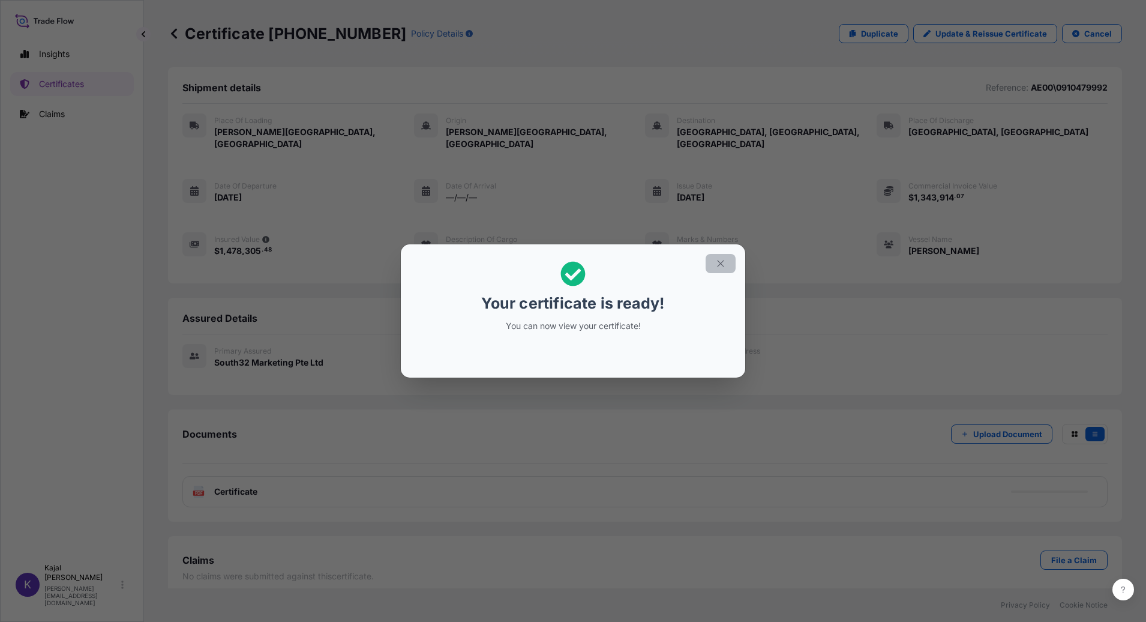
click at [721, 263] on icon "button" at bounding box center [720, 263] width 11 height 11
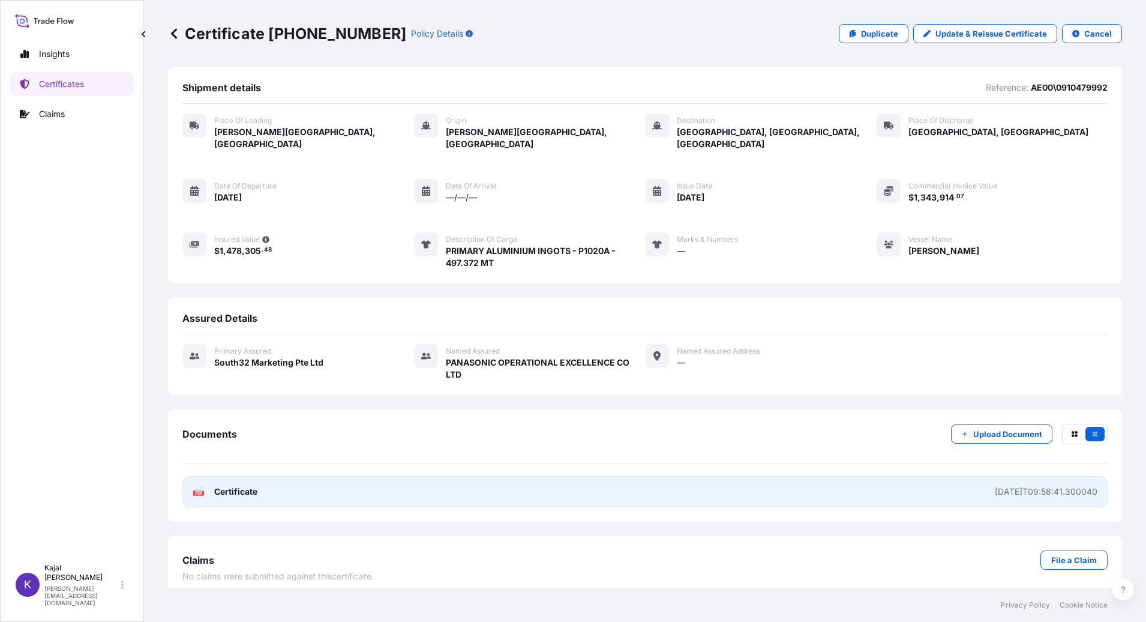
click at [257, 485] on span "Certificate" at bounding box center [235, 491] width 43 height 12
